Goal: Transaction & Acquisition: Purchase product/service

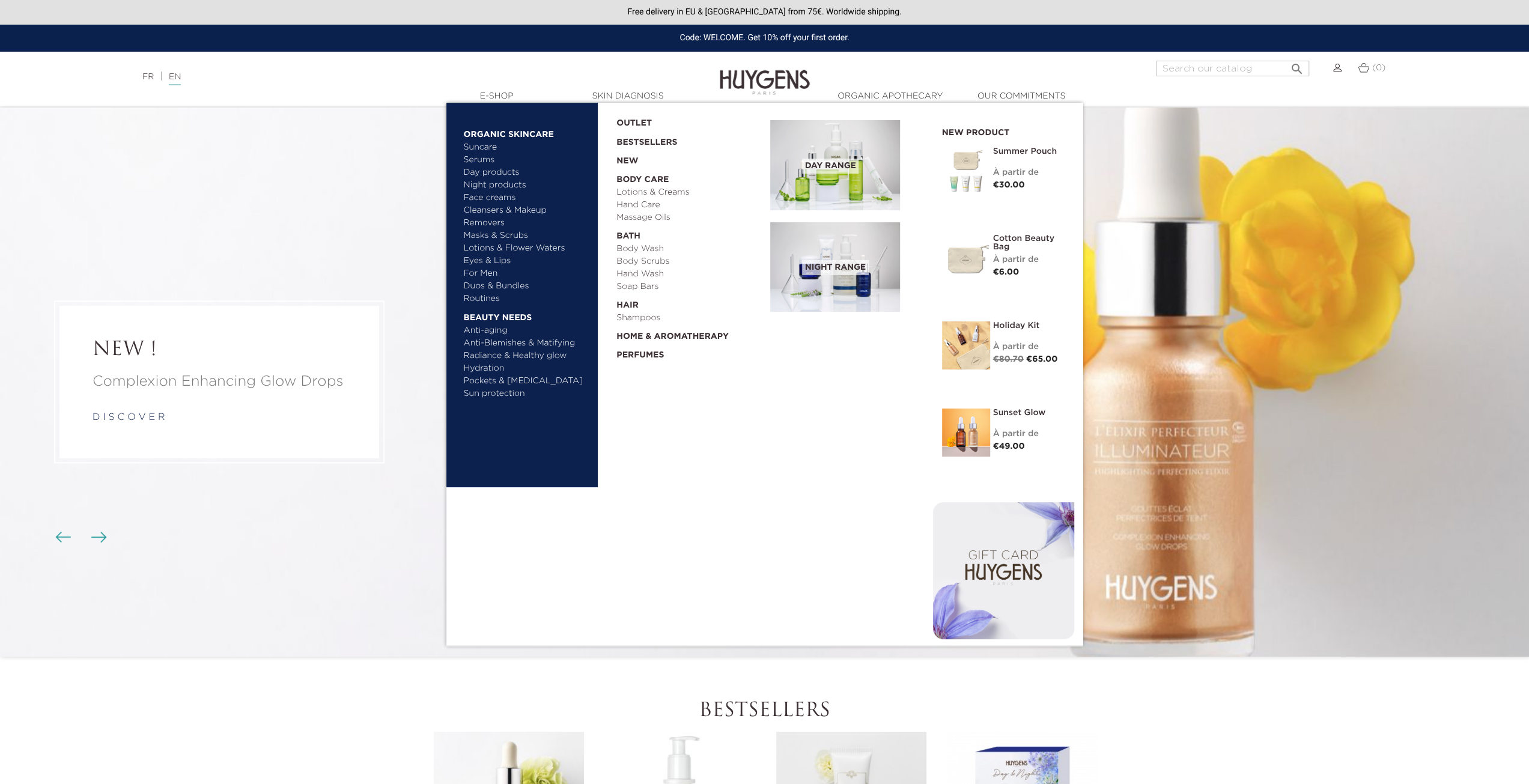
click at [503, 259] on link "Eyes & Lips" at bounding box center [526, 261] width 126 height 12
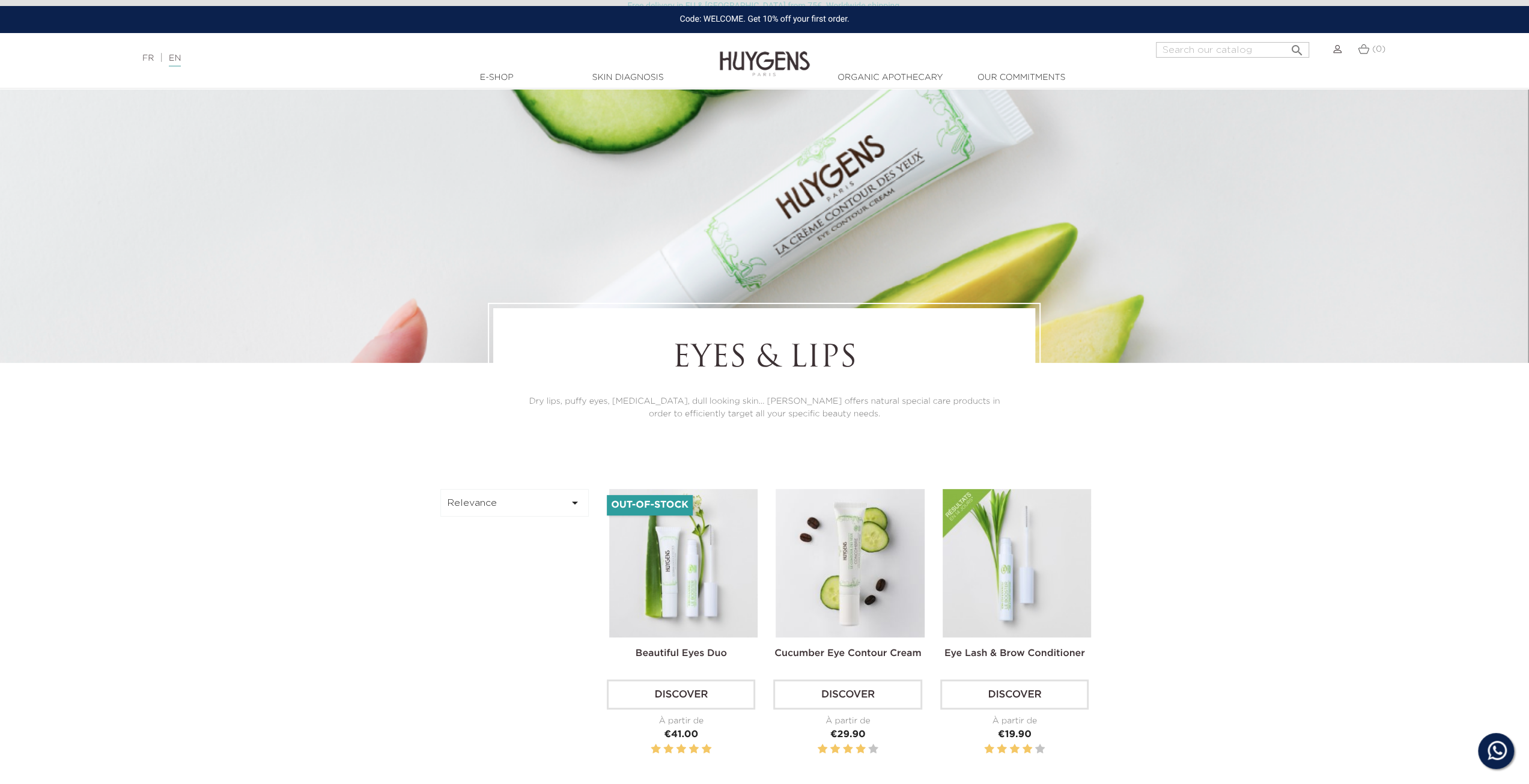
scroll to position [240, 0]
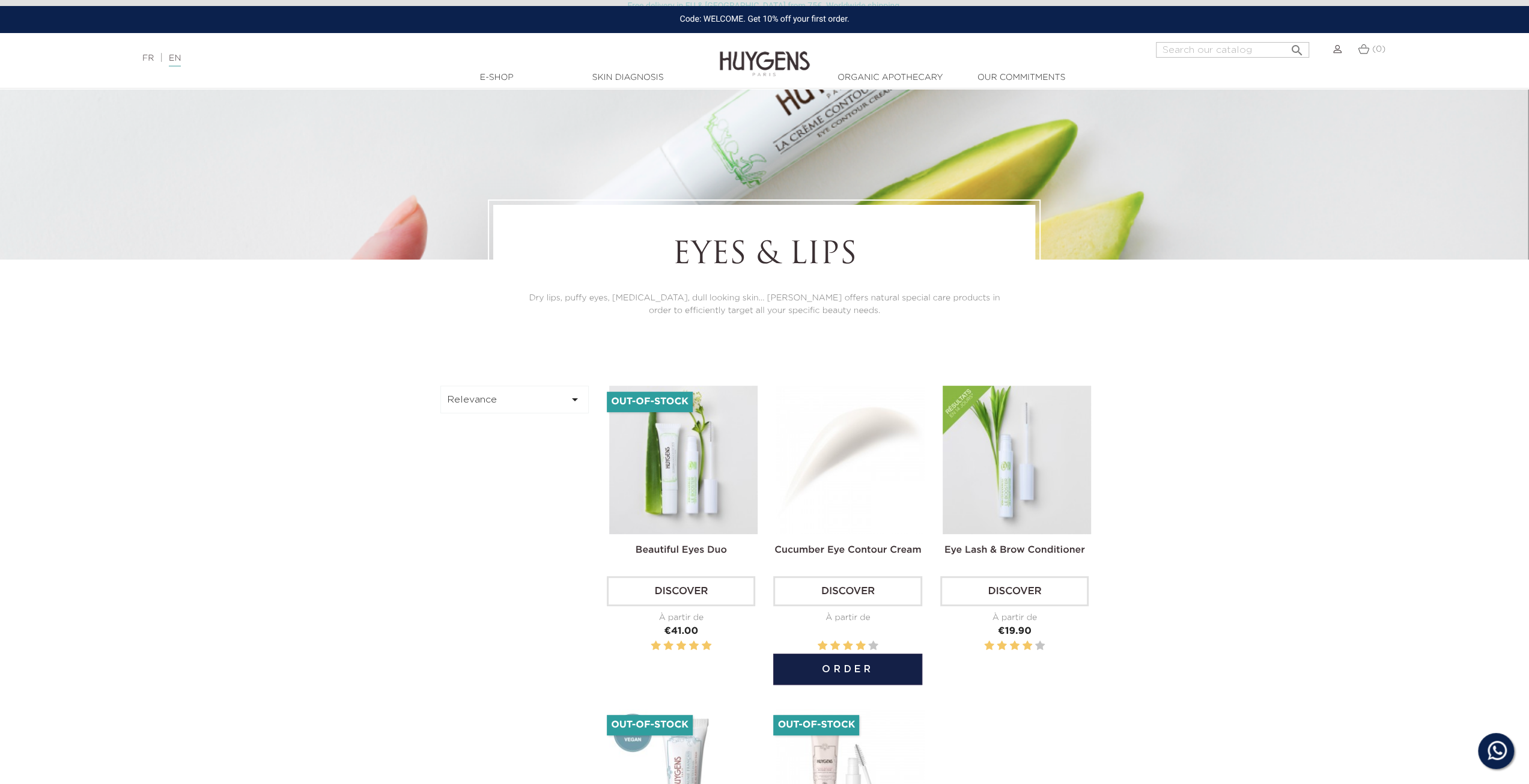
click at [875, 472] on img at bounding box center [849, 460] width 148 height 148
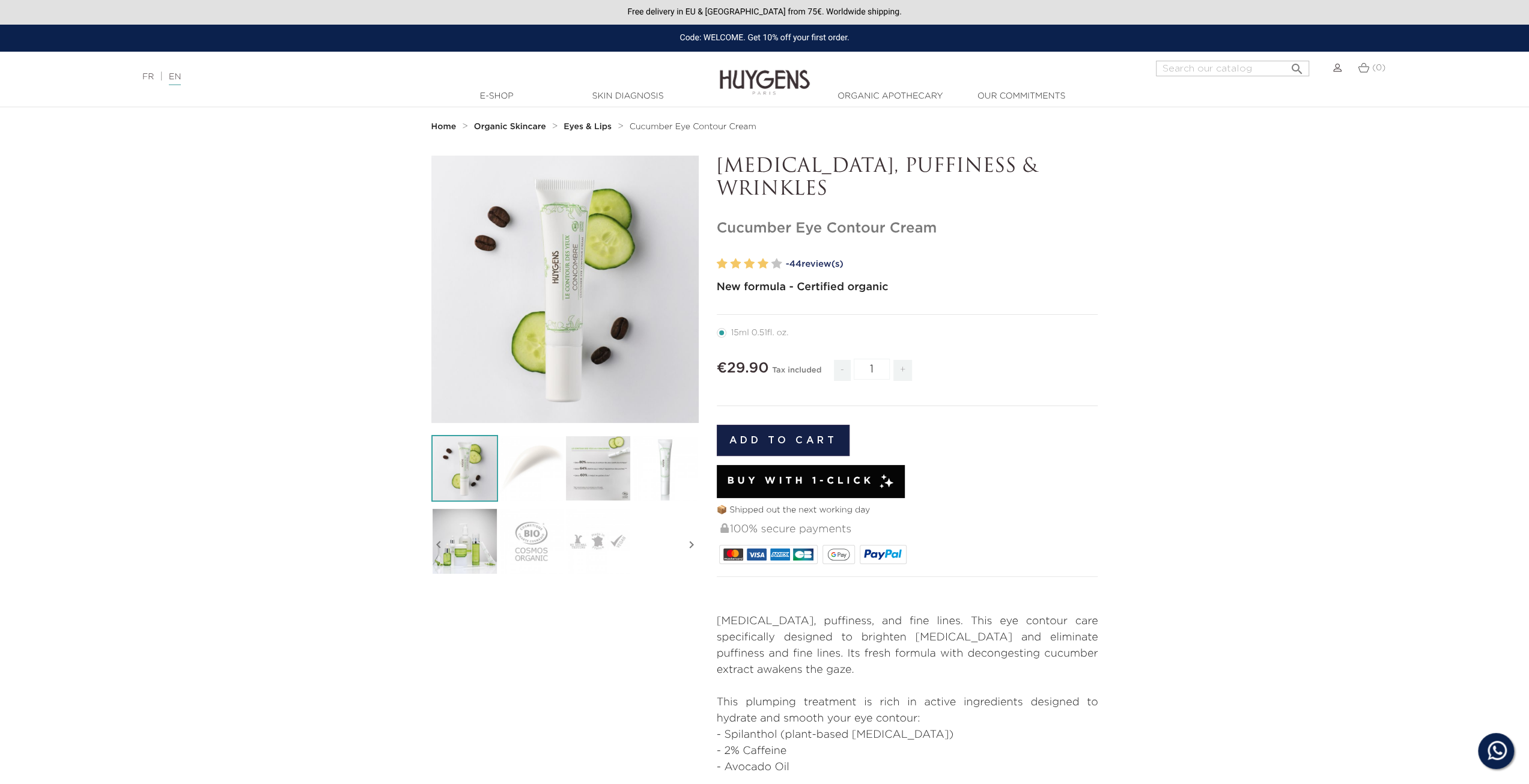
click at [803, 437] on button "Add to cart" at bounding box center [783, 441] width 133 height 31
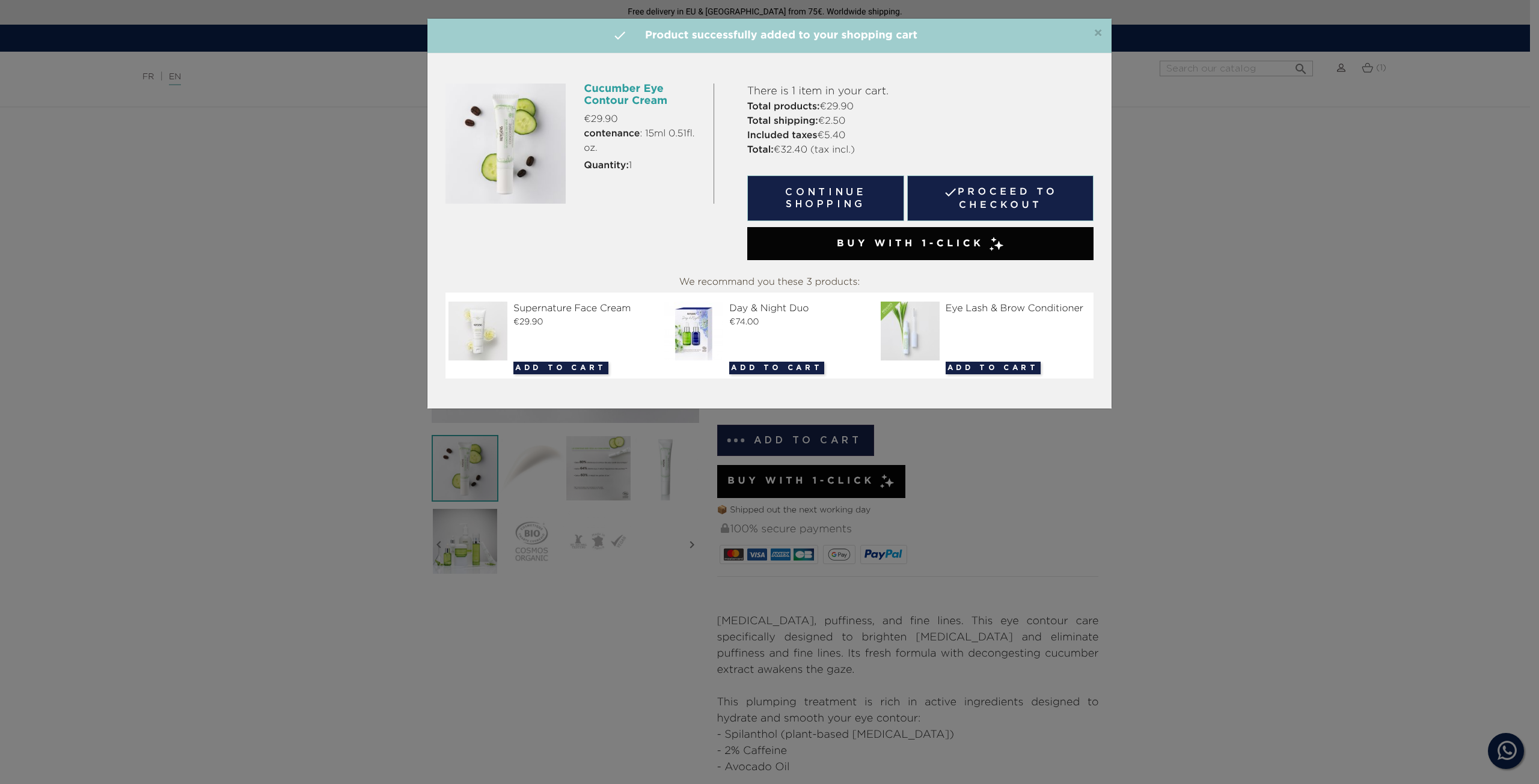
click at [949, 202] on link " Proceed to checkout" at bounding box center [1000, 198] width 186 height 45
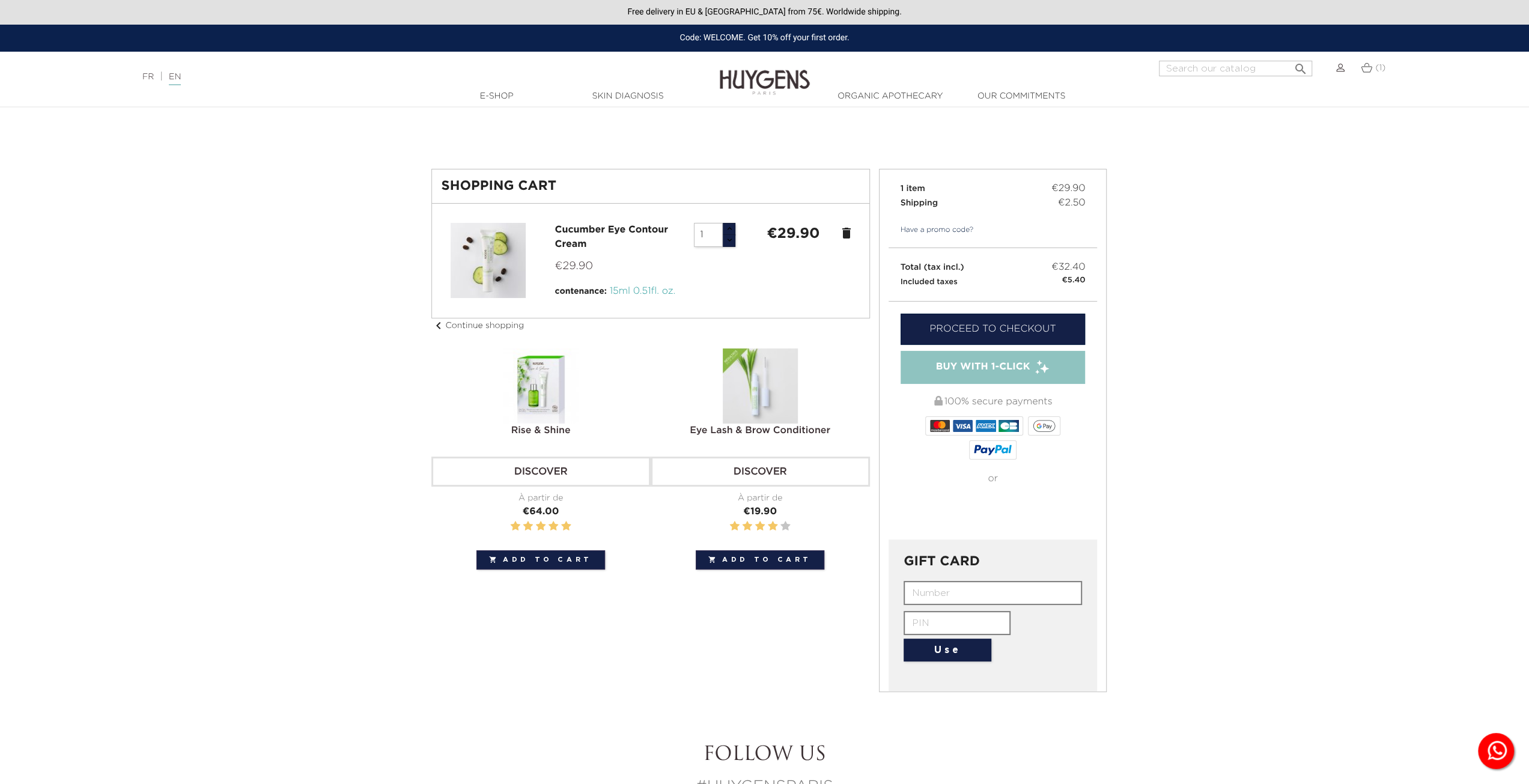
click at [978, 324] on link "Proceed to checkout" at bounding box center [993, 329] width 185 height 31
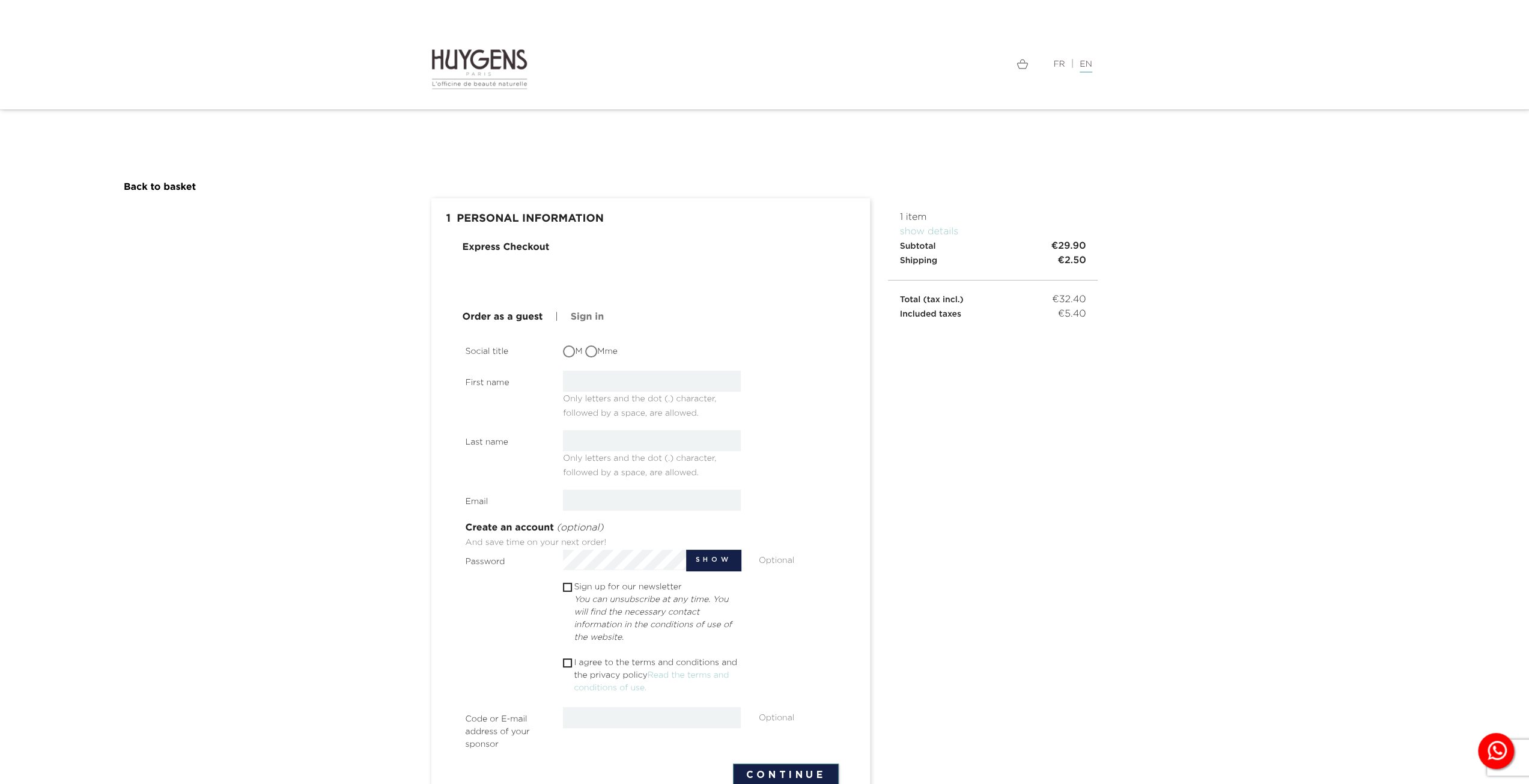
click at [576, 349] on label "M" at bounding box center [573, 352] width 19 height 12
click at [573, 349] on input "M" at bounding box center [570, 352] width 12 height 12
radio input "true"
click at [635, 391] on span "Only letters and the dot (.) character, followed by a space, are allowed." at bounding box center [640, 404] width 153 height 27
click at [635, 380] on input "text" at bounding box center [652, 381] width 178 height 21
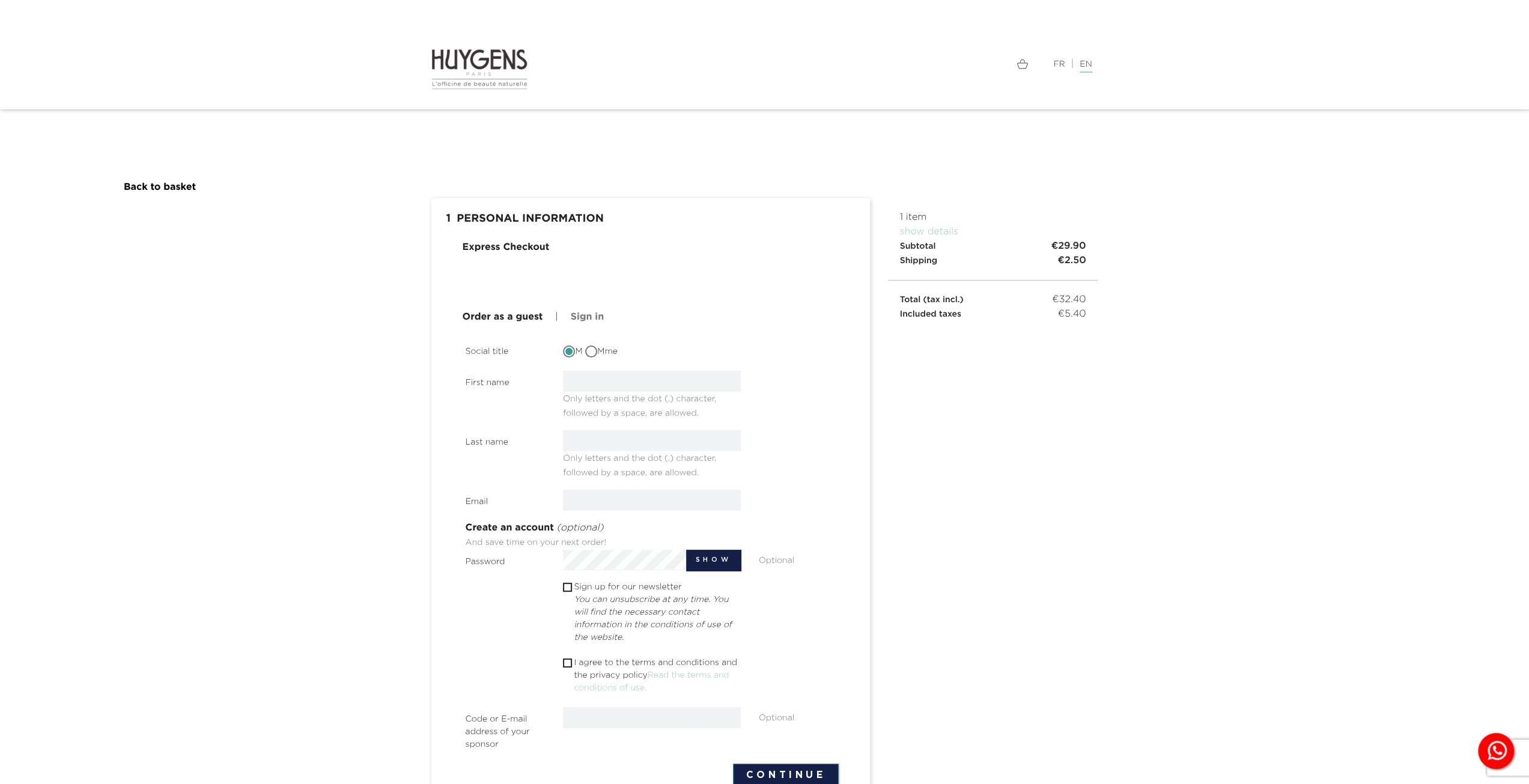
click at [731, 342] on div "M Mme" at bounding box center [652, 350] width 196 height 22
